Goal: Navigation & Orientation: Understand site structure

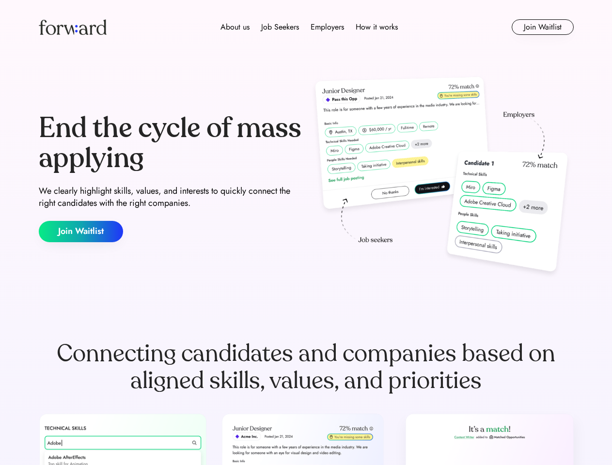
click at [306, 232] on div "End the cycle of mass applying We clearly highlight skills, values, and interes…" at bounding box center [306, 178] width 535 height 208
click at [306, 27] on div "About us Job Seekers Employers How it works" at bounding box center [309, 27] width 382 height 12
click at [73, 27] on img at bounding box center [73, 26] width 68 height 15
click at [309, 27] on div "About us Job Seekers Employers How it works" at bounding box center [309, 27] width 382 height 12
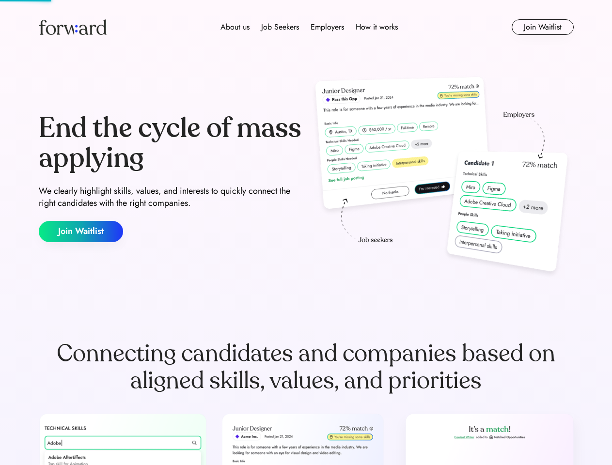
click at [235, 27] on div "About us" at bounding box center [234, 27] width 29 height 12
click at [280, 27] on div "Job Seekers" at bounding box center [280, 27] width 38 height 12
click at [327, 27] on div "Employers" at bounding box center [326, 27] width 33 height 12
click at [376, 27] on div "How it works" at bounding box center [377, 27] width 42 height 12
click at [542, 27] on button "Join Waitlist" at bounding box center [542, 26] width 62 height 15
